Goal: Task Accomplishment & Management: Manage account settings

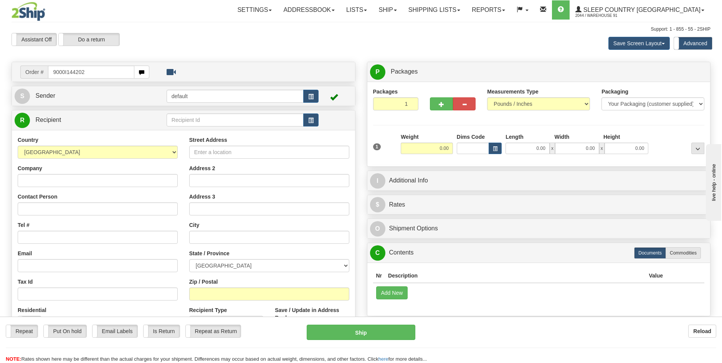
type input "9000I144202"
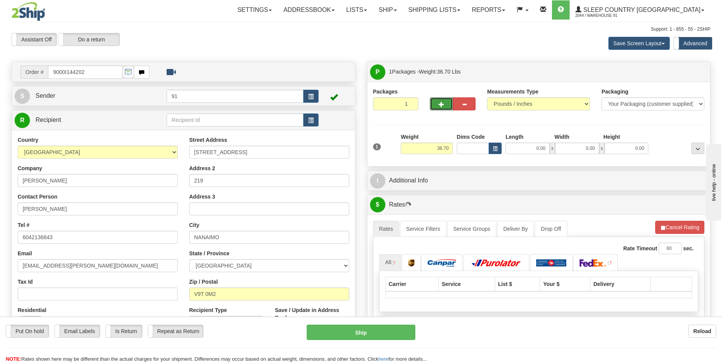
click at [440, 104] on span "button" at bounding box center [441, 104] width 5 height 5
type input "2"
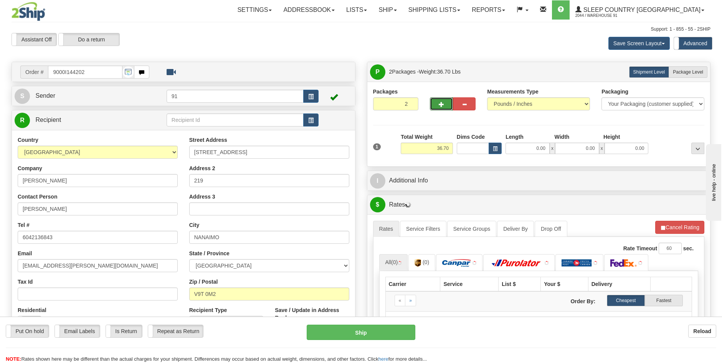
drag, startPoint x: 691, startPoint y: 74, endPoint x: 687, endPoint y: 97, distance: 22.7
click at [690, 74] on span "Package Level" at bounding box center [688, 71] width 30 height 5
radio input "true"
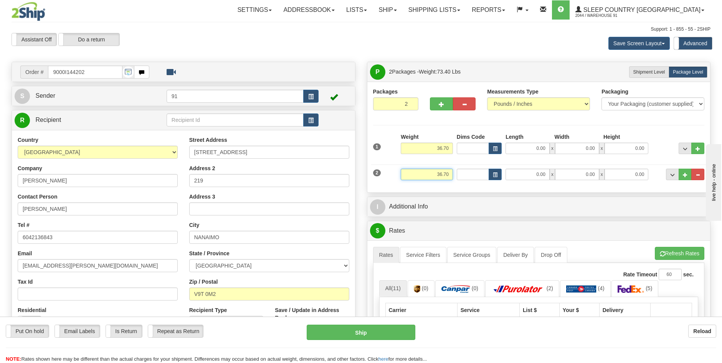
drag, startPoint x: 441, startPoint y: 175, endPoint x: 429, endPoint y: 174, distance: 12.3
click at [429, 174] on input "36.70" at bounding box center [427, 175] width 52 height 12
type input "2.70"
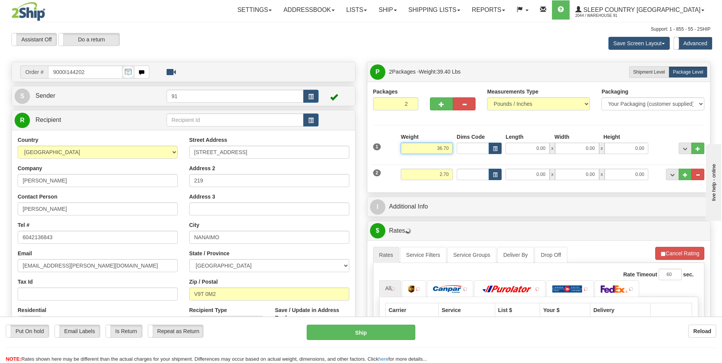
click at [442, 150] on input "36.70" at bounding box center [427, 149] width 52 height 12
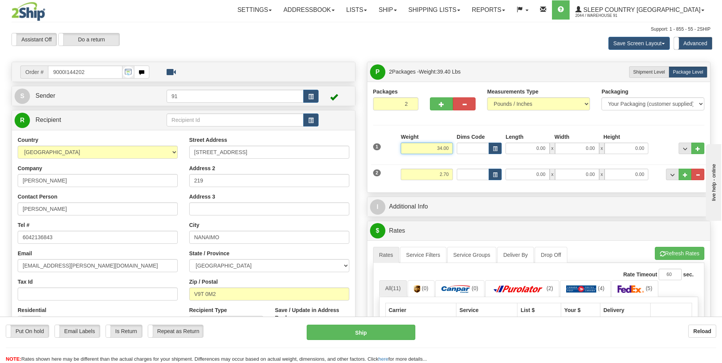
type input "34.00"
click at [536, 147] on input "0.00" at bounding box center [527, 149] width 44 height 12
click at [539, 152] on input "Length" at bounding box center [527, 149] width 44 height 12
type input "46.00"
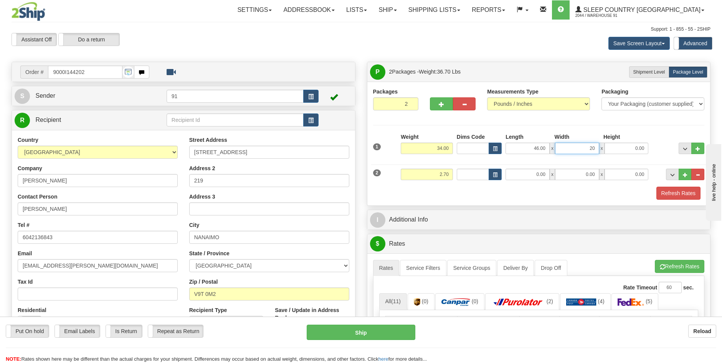
type input "20.00"
drag, startPoint x: 536, startPoint y: 175, endPoint x: 619, endPoint y: 171, distance: 83.4
click at [536, 175] on input "0.00" at bounding box center [527, 175] width 44 height 12
type input "12.00"
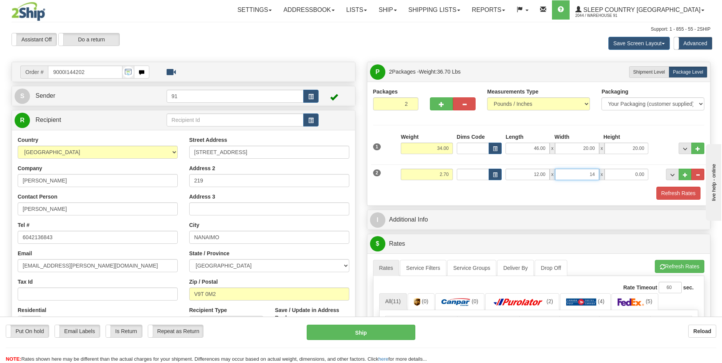
type input "14.00"
type input "4.00"
click at [678, 192] on button "Refresh Rates" at bounding box center [678, 193] width 44 height 13
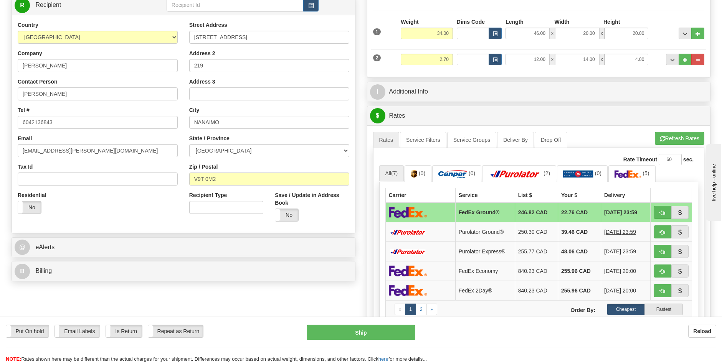
scroll to position [269, 0]
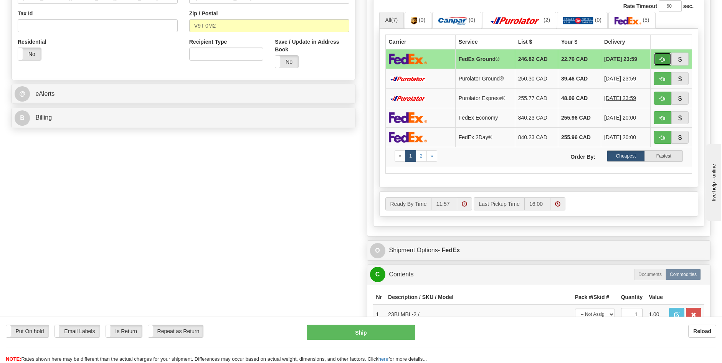
drag, startPoint x: 661, startPoint y: 58, endPoint x: 658, endPoint y: 60, distance: 4.0
click at [661, 58] on span "button" at bounding box center [662, 59] width 5 height 5
type input "92"
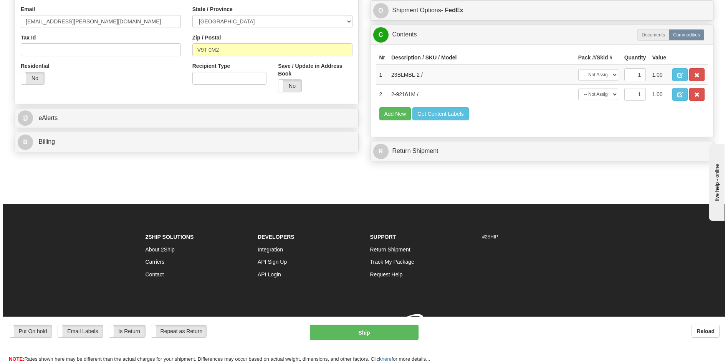
scroll to position [256, 0]
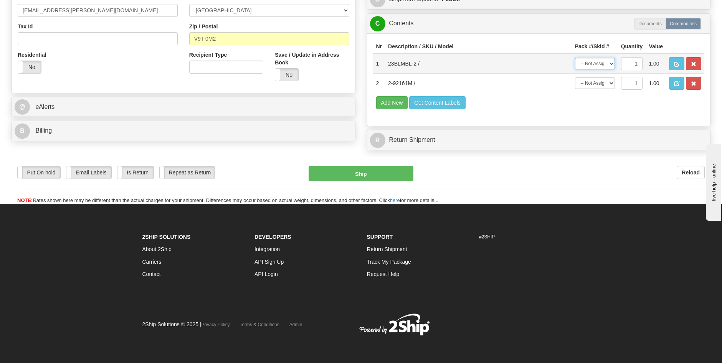
click at [611, 63] on select "-- Not Assigned -- Package 1 Package 2" at bounding box center [595, 64] width 40 height 12
select select "1"
click at [575, 58] on select "-- Not Assigned -- Package 1 Package 2" at bounding box center [595, 64] width 40 height 12
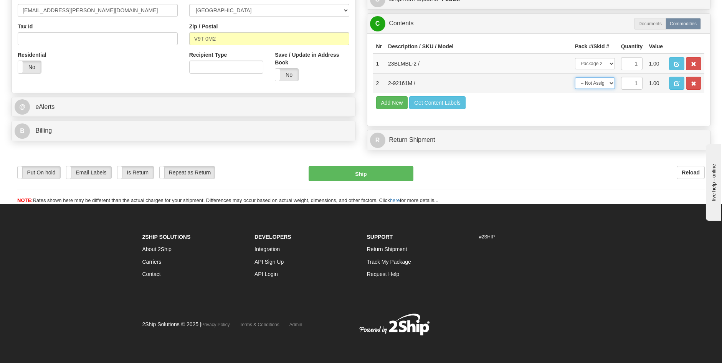
click at [609, 83] on select "-- Not Assigned -- Package 1 Package 2" at bounding box center [595, 84] width 40 height 12
select select "0"
click at [575, 78] on select "-- Not Assigned -- Package 1 Package 2" at bounding box center [595, 84] width 40 height 12
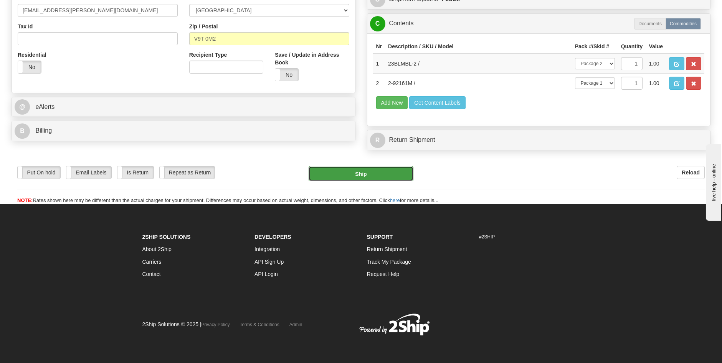
click at [395, 176] on button "Ship" at bounding box center [361, 173] width 105 height 15
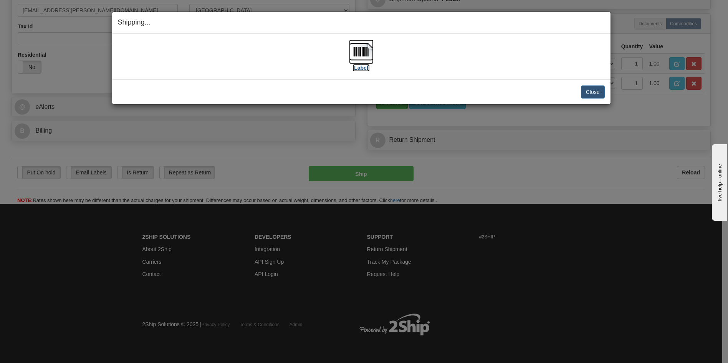
click at [362, 71] on label "[Label]" at bounding box center [361, 68] width 18 height 8
click at [590, 91] on button "Close" at bounding box center [593, 92] width 24 height 13
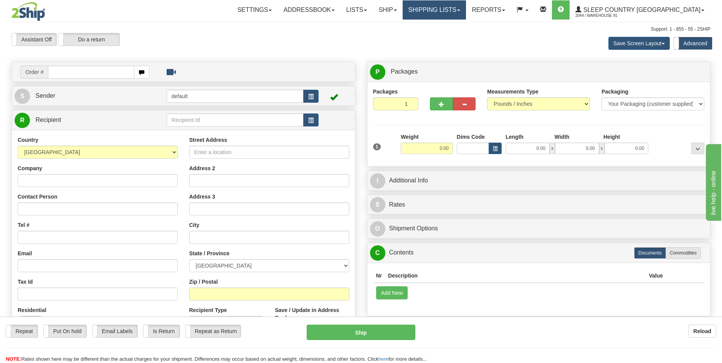
click at [466, 7] on link "Shipping lists" at bounding box center [434, 9] width 63 height 19
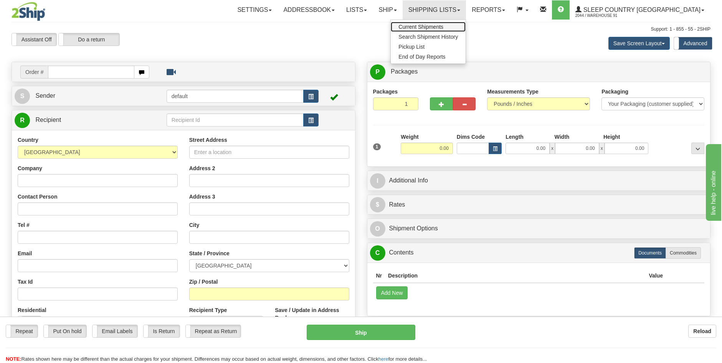
click at [443, 25] on span "Current Shipments" at bounding box center [420, 27] width 45 height 6
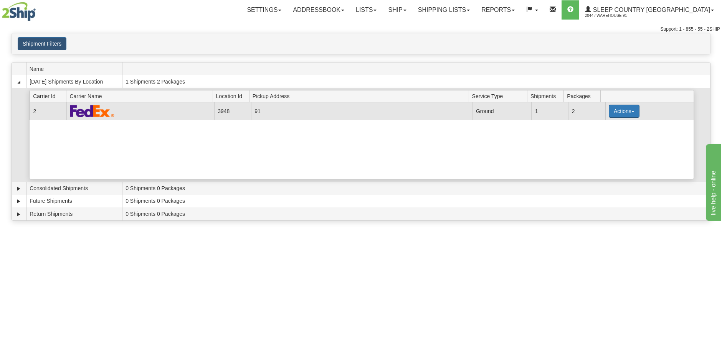
click at [630, 109] on button "Actions" at bounding box center [624, 111] width 31 height 13
click at [597, 135] on span "Close" at bounding box center [594, 135] width 18 height 5
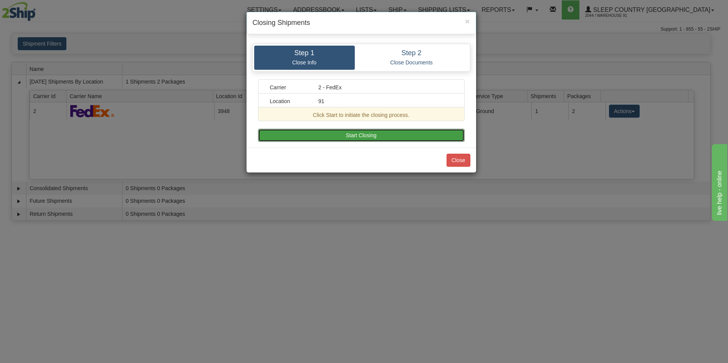
click at [358, 140] on button "Start Closing" at bounding box center [361, 135] width 206 height 13
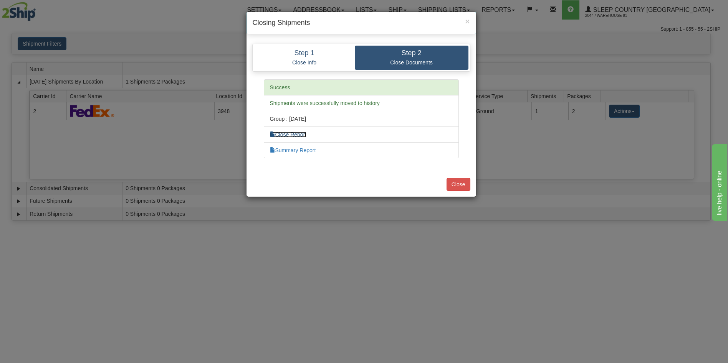
click at [283, 135] on link "Close Report" at bounding box center [288, 135] width 37 height 6
click at [309, 151] on link "Summary Report" at bounding box center [293, 150] width 46 height 6
drag, startPoint x: 453, startPoint y: 183, endPoint x: 456, endPoint y: 187, distance: 5.2
click at [453, 183] on button "Close" at bounding box center [458, 184] width 24 height 13
